Goal: Task Accomplishment & Management: Use online tool/utility

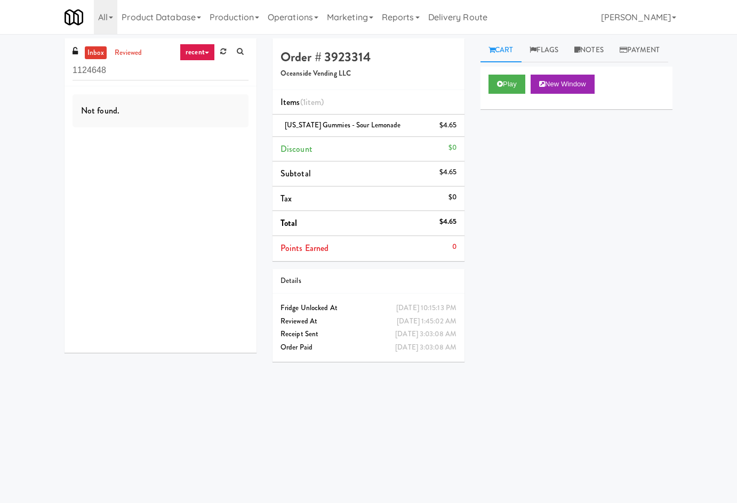
click at [111, 75] on input "1124648" at bounding box center [160, 71] width 176 height 20
drag, startPoint x: 267, startPoint y: 17, endPoint x: 281, endPoint y: 30, distance: 20.0
click at [271, 23] on ul "Product Database Ingredients Ingredient Types Suppliers Recipes Recipe Types Pr…" at bounding box center [304, 17] width 374 height 34
click at [304, 26] on link "Operations" at bounding box center [292, 17] width 59 height 34
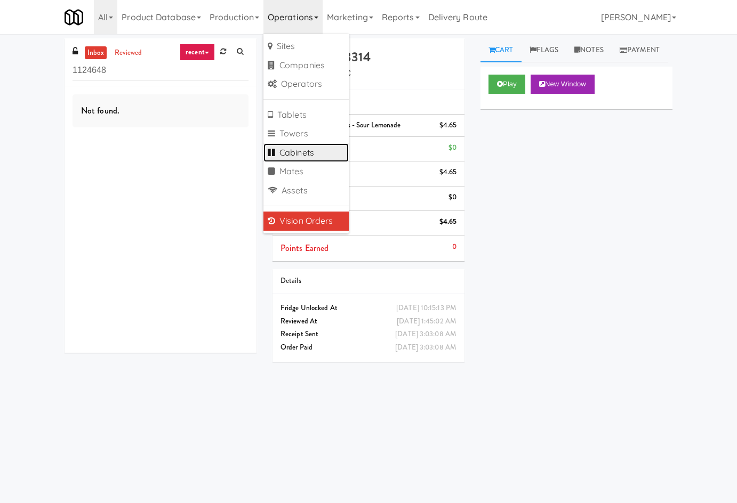
click at [317, 155] on link "Cabinets" at bounding box center [305, 152] width 85 height 19
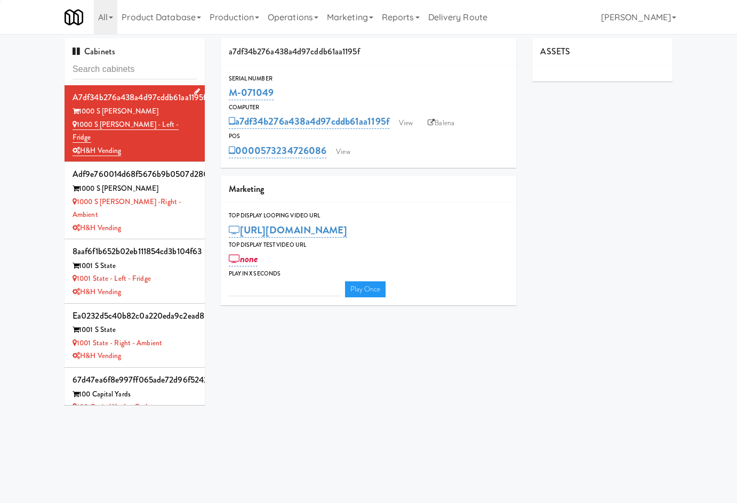
type input "3"
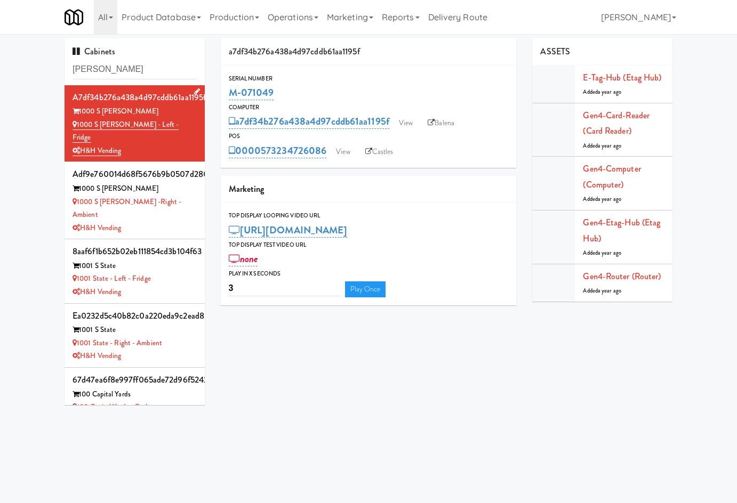
type input "[PERSON_NAME]"
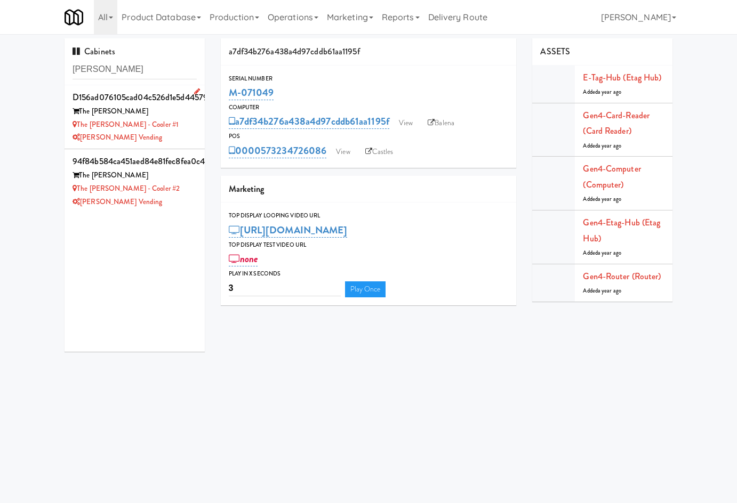
click at [176, 134] on div "[PERSON_NAME] Vending" at bounding box center [134, 137] width 124 height 13
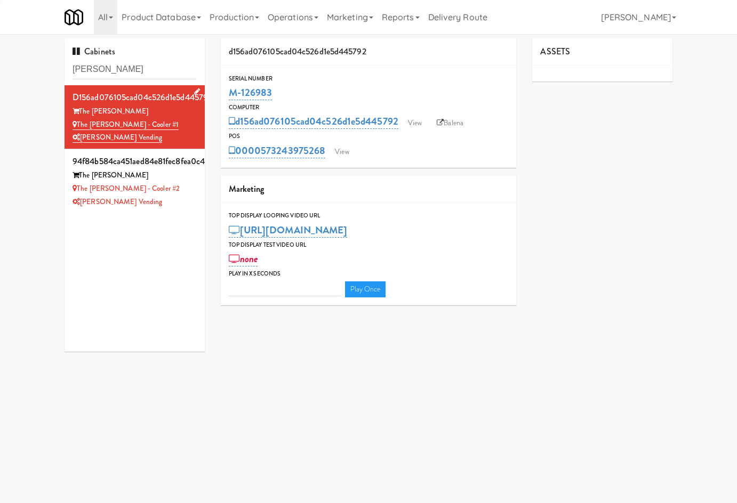
type input "3"
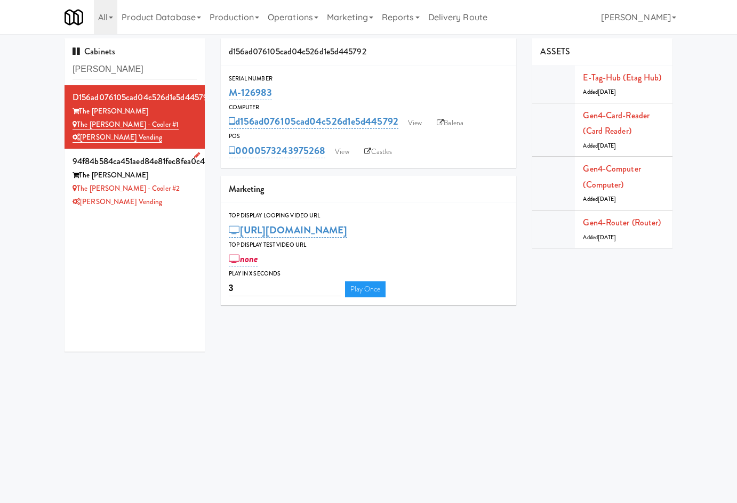
click at [157, 199] on div "[PERSON_NAME] Vending" at bounding box center [134, 202] width 124 height 13
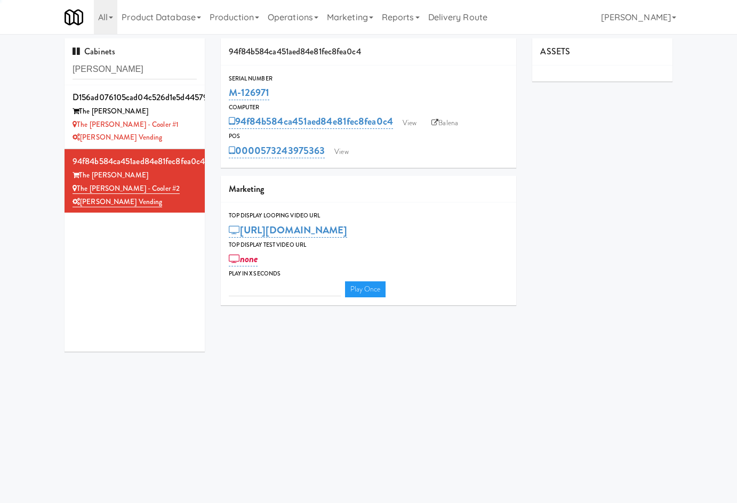
type input "3"
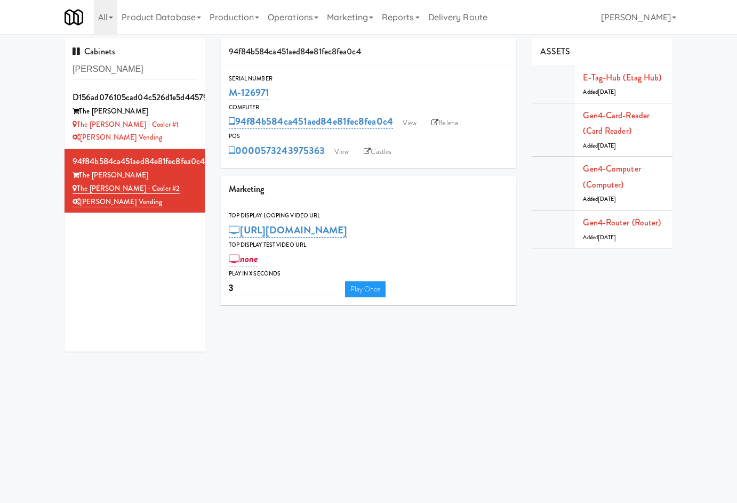
drag, startPoint x: 288, startPoint y: 90, endPoint x: 220, endPoint y: 95, distance: 69.0
click at [220, 95] on div "94f84b584ca451aed84e81fec8fea0c4 Serial Number M-126971 Computer 94f84b584ca451…" at bounding box center [369, 175] width 312 height 275
copy link "M-126971"
click at [155, 77] on input "[PERSON_NAME]" at bounding box center [134, 70] width 124 height 20
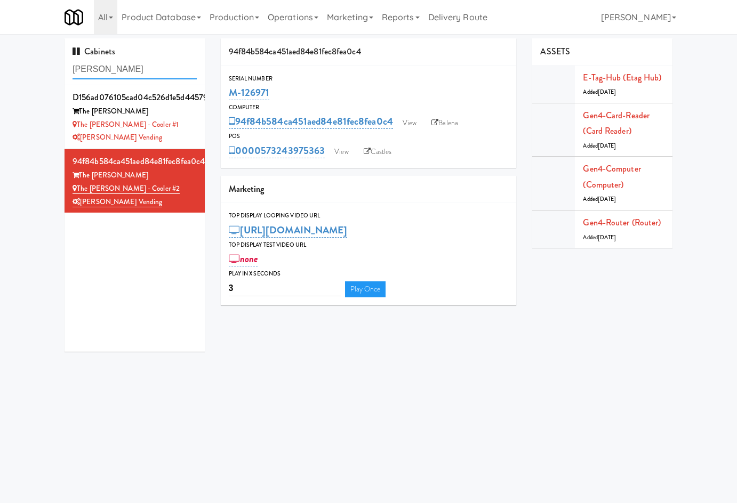
click at [155, 77] on input "[PERSON_NAME]" at bounding box center [134, 70] width 124 height 20
paste input "141"
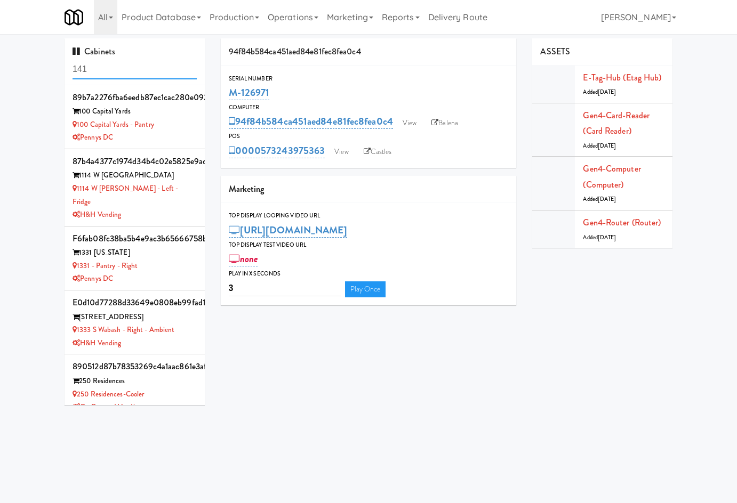
click at [126, 60] on input "141" at bounding box center [134, 70] width 124 height 20
click at [123, 66] on input "141" at bounding box center [134, 70] width 124 height 20
paste input "629"
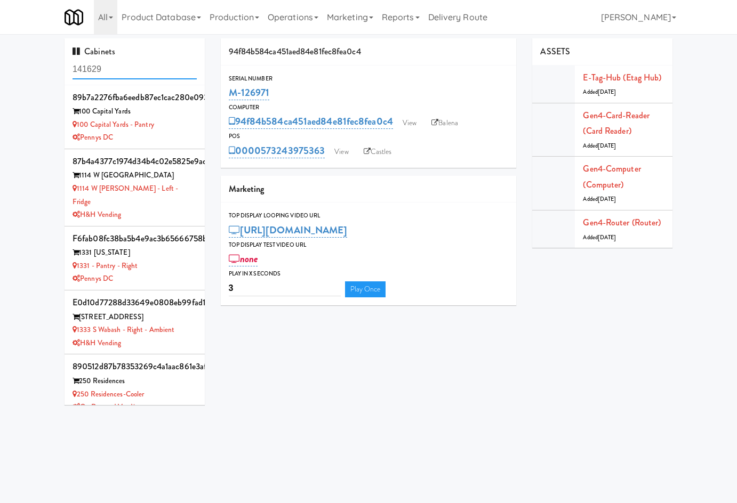
type input "141629"
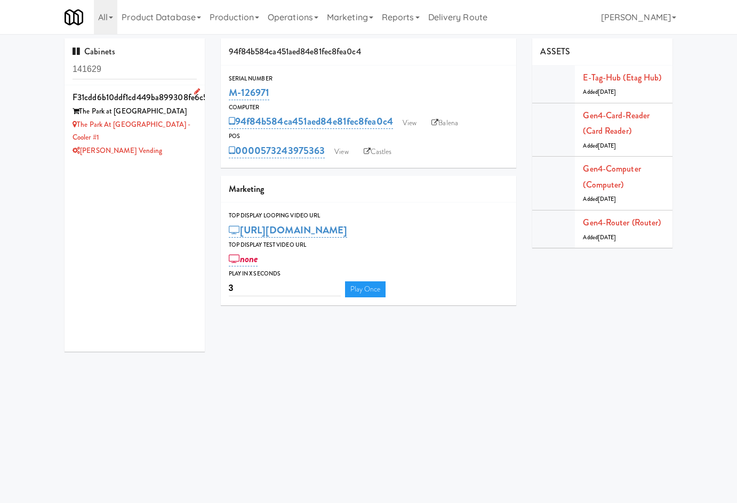
click at [173, 150] on div "[PERSON_NAME] Vending" at bounding box center [134, 150] width 124 height 13
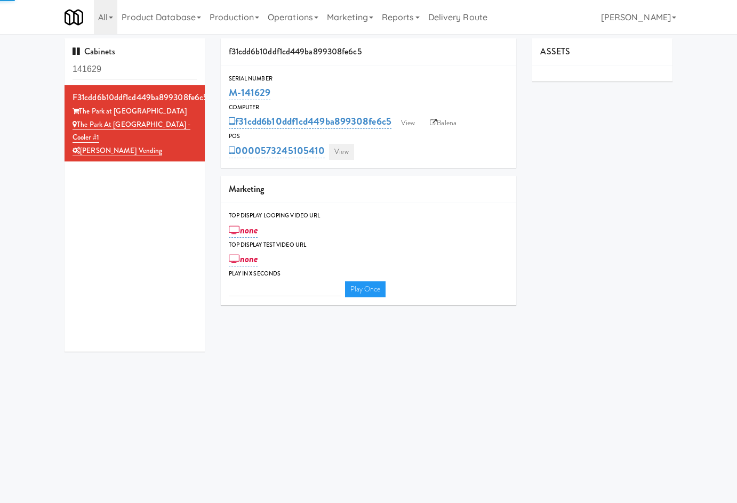
type input "3"
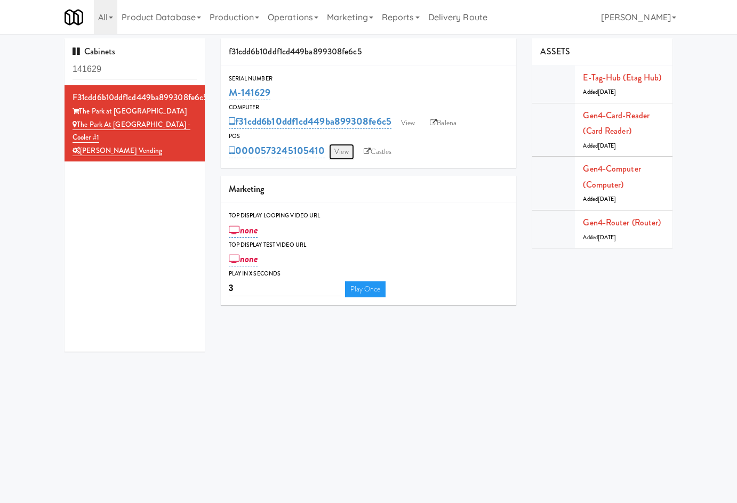
click at [350, 154] on link "View" at bounding box center [341, 152] width 25 height 16
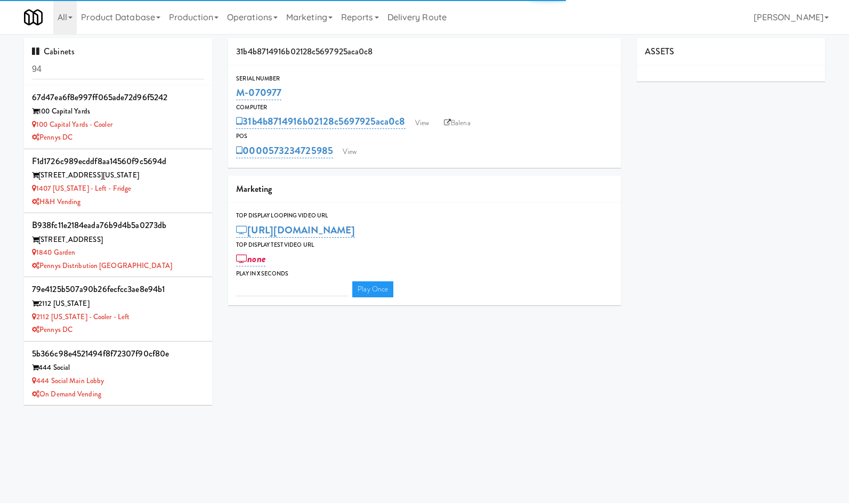
type input "3"
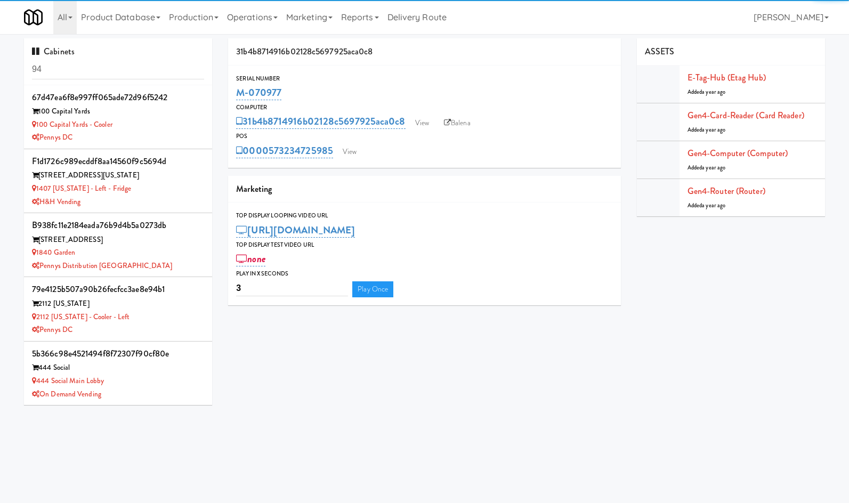
click at [159, 67] on input "94" at bounding box center [118, 70] width 172 height 20
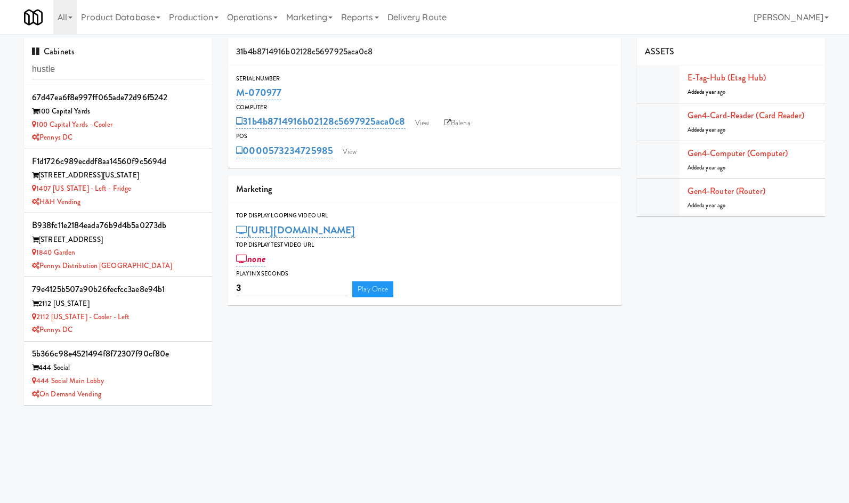
type input "hustle"
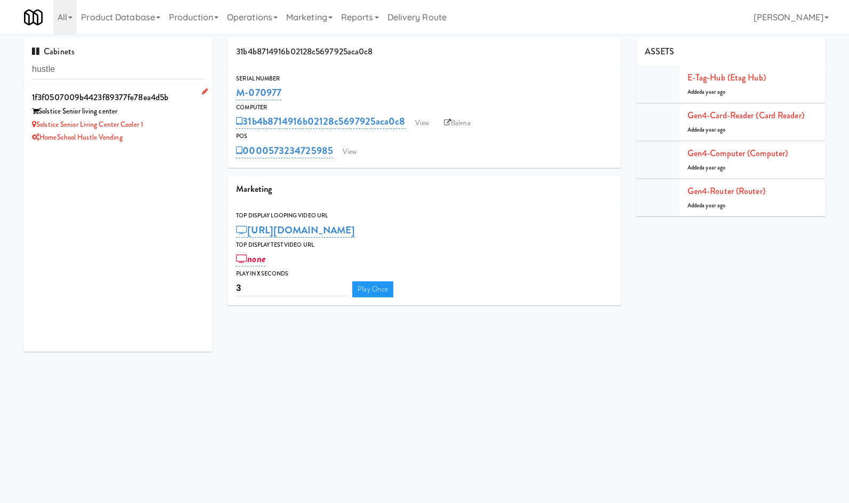
click at [183, 140] on div "HomeSchool Hustle Vending" at bounding box center [118, 137] width 172 height 13
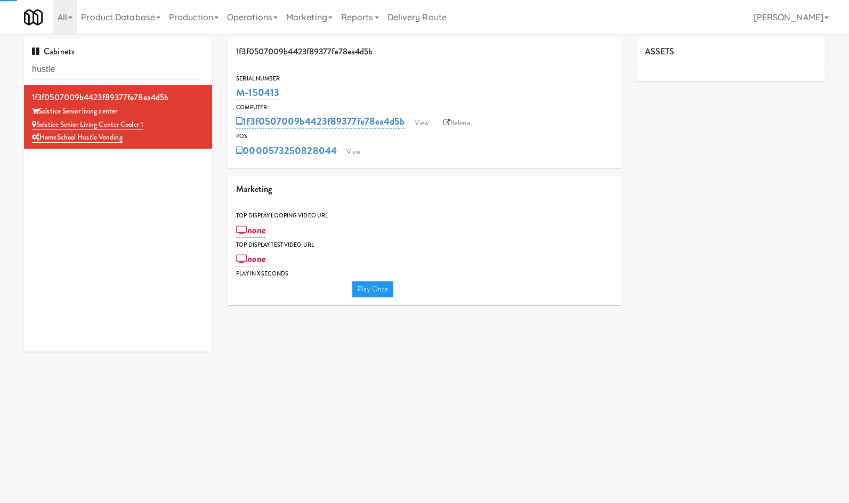
type input "3"
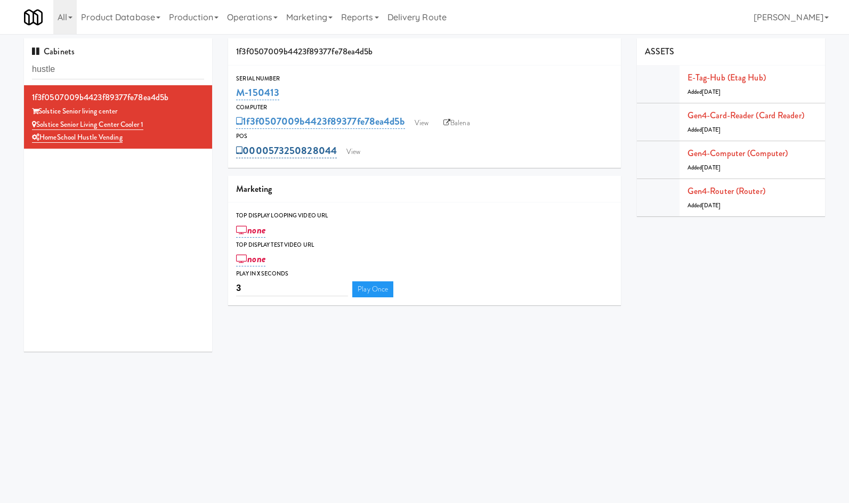
drag, startPoint x: 340, startPoint y: 143, endPoint x: 269, endPoint y: 149, distance: 71.1
click at [269, 149] on div "0000573250828044 View" at bounding box center [424, 151] width 377 height 18
copy link "573250828044"
